Goal: Find specific fact: Find specific fact

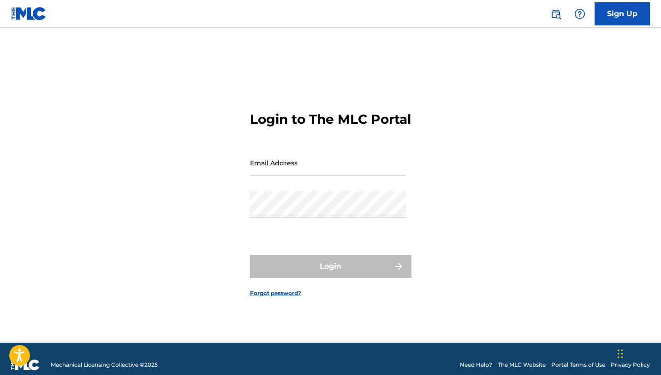
click at [558, 18] on img at bounding box center [556, 13] width 11 height 11
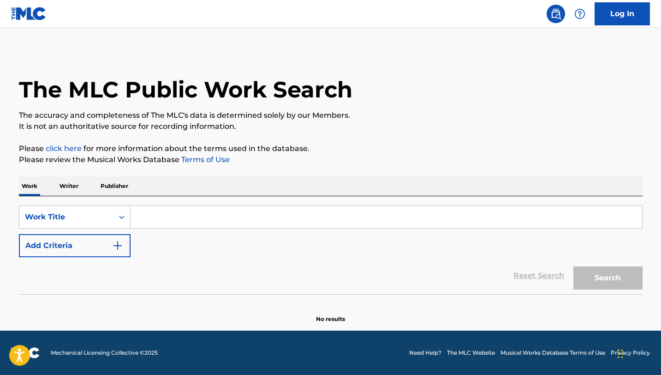
click at [116, 184] on p "Publisher" at bounding box center [114, 185] width 33 height 19
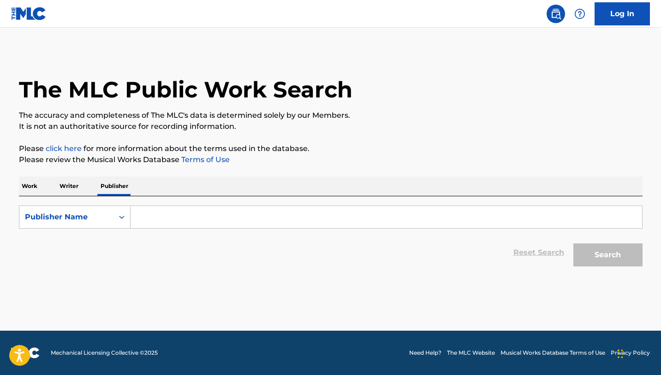
click at [160, 221] on input "Search Form" at bounding box center [387, 217] width 512 height 22
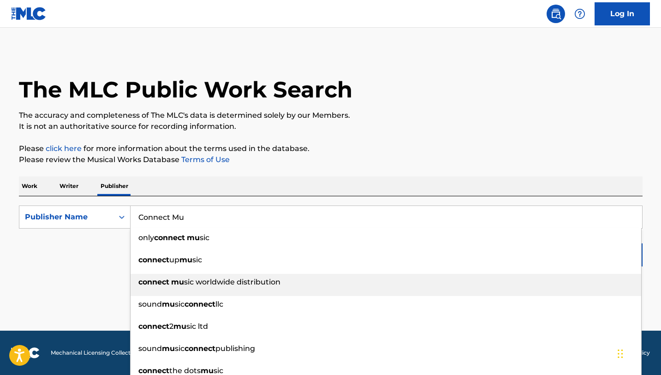
click at [145, 279] on strong "connect" at bounding box center [153, 281] width 31 height 9
type input "connect music worldwide distribution"
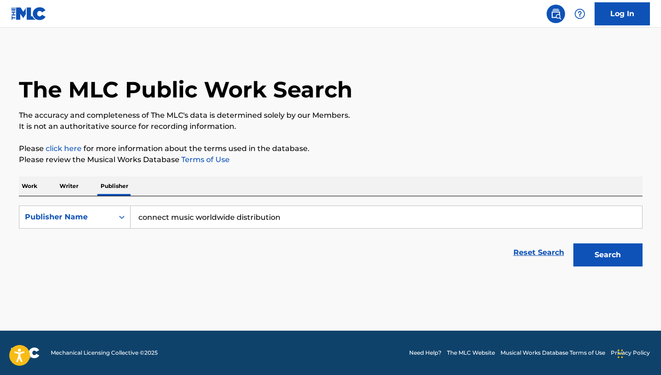
click at [597, 258] on button "Search" at bounding box center [608, 254] width 69 height 23
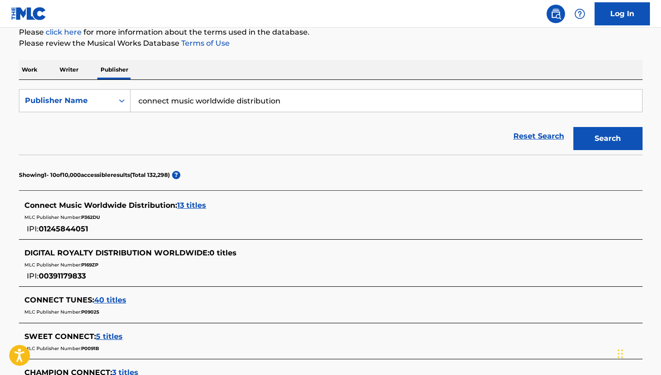
scroll to position [117, 0]
click at [192, 206] on span "13 titles" at bounding box center [191, 204] width 29 height 9
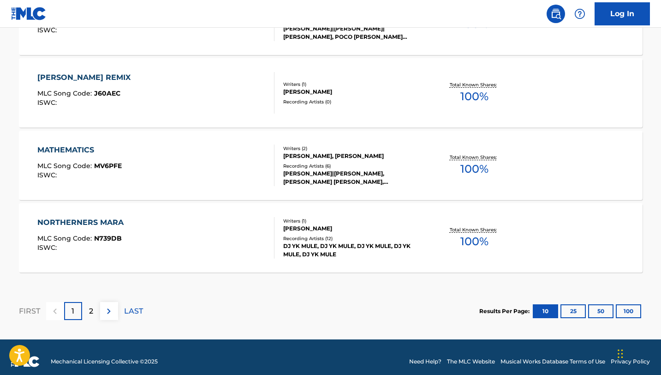
scroll to position [792, 0]
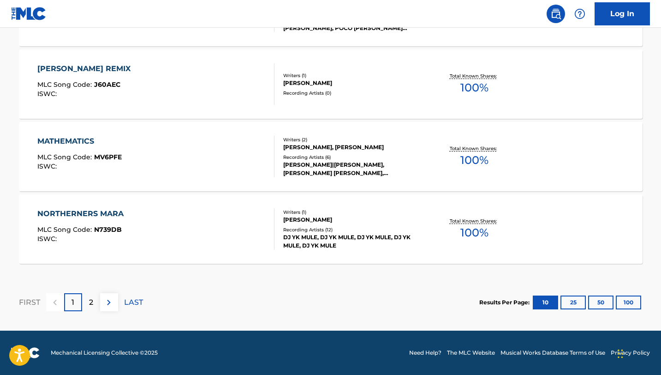
click at [89, 139] on div "MATHEMATICS" at bounding box center [79, 141] width 84 height 11
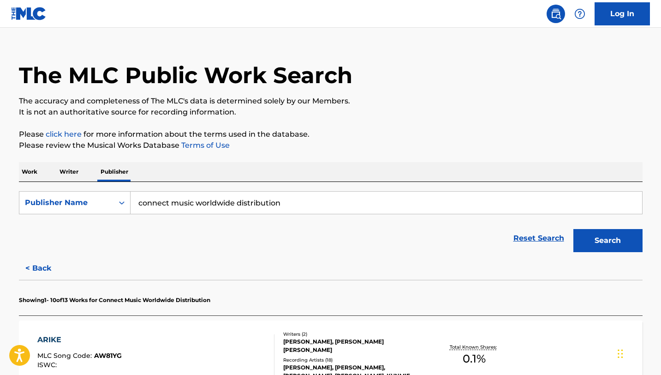
scroll to position [18, 0]
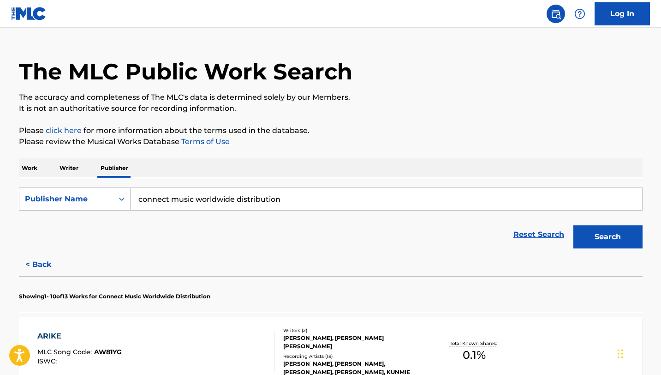
click at [80, 338] on div "ARIKE" at bounding box center [79, 335] width 84 height 11
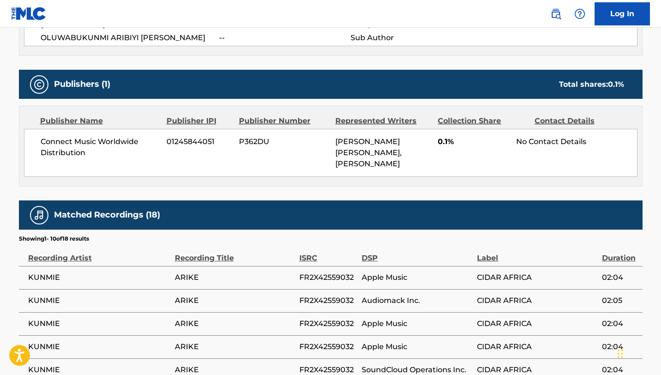
scroll to position [379, 0]
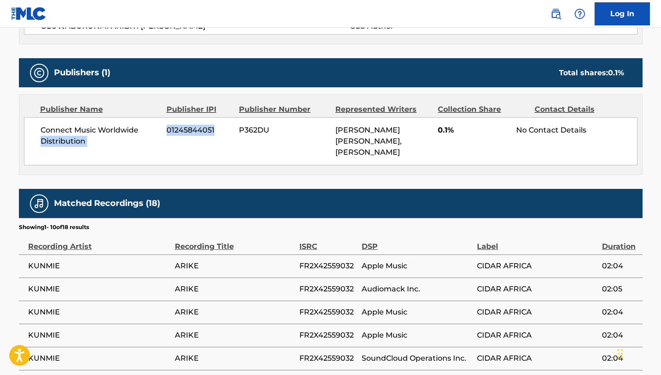
drag, startPoint x: 218, startPoint y: 127, endPoint x: 162, endPoint y: 125, distance: 55.5
click at [162, 125] on div "Connect Music Worldwide Distribution 01245844051 P362DU [PERSON_NAME] [PERSON_N…" at bounding box center [331, 141] width 614 height 48
click at [163, 126] on div "Connect Music Worldwide Distribution 01245844051 P362DU [PERSON_NAME] [PERSON_N…" at bounding box center [331, 141] width 614 height 48
drag, startPoint x: 221, startPoint y: 130, endPoint x: 168, endPoint y: 132, distance: 52.2
click at [168, 132] on span "01245844051" at bounding box center [200, 130] width 66 height 11
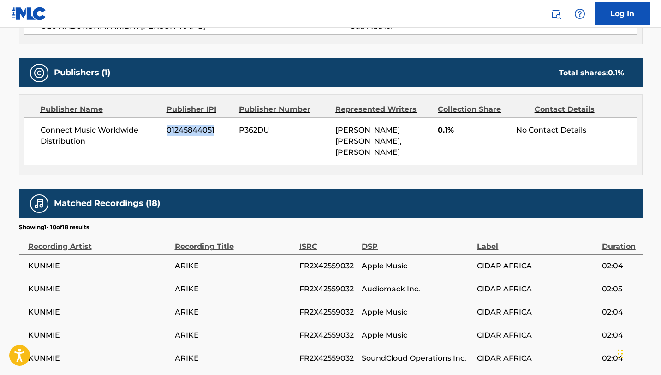
copy span "01245844051"
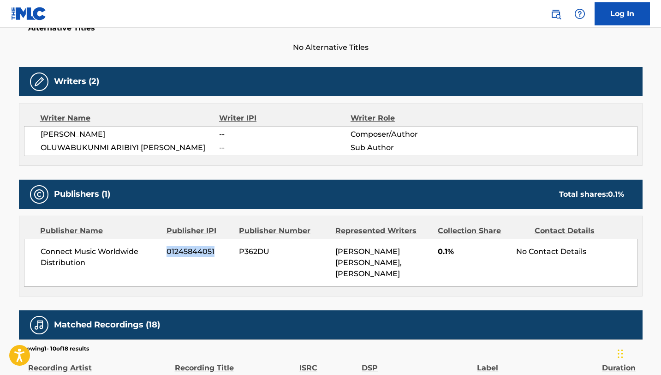
scroll to position [330, 0]
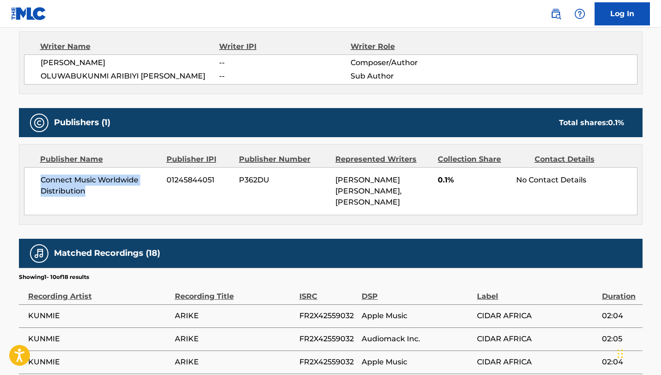
drag, startPoint x: 90, startPoint y: 191, endPoint x: 41, endPoint y: 180, distance: 51.0
click at [41, 180] on span "Connect Music Worldwide Distribution" at bounding box center [101, 185] width 120 height 22
copy span "Connect Music Worldwide Distribution"
